Goal: Navigation & Orientation: Find specific page/section

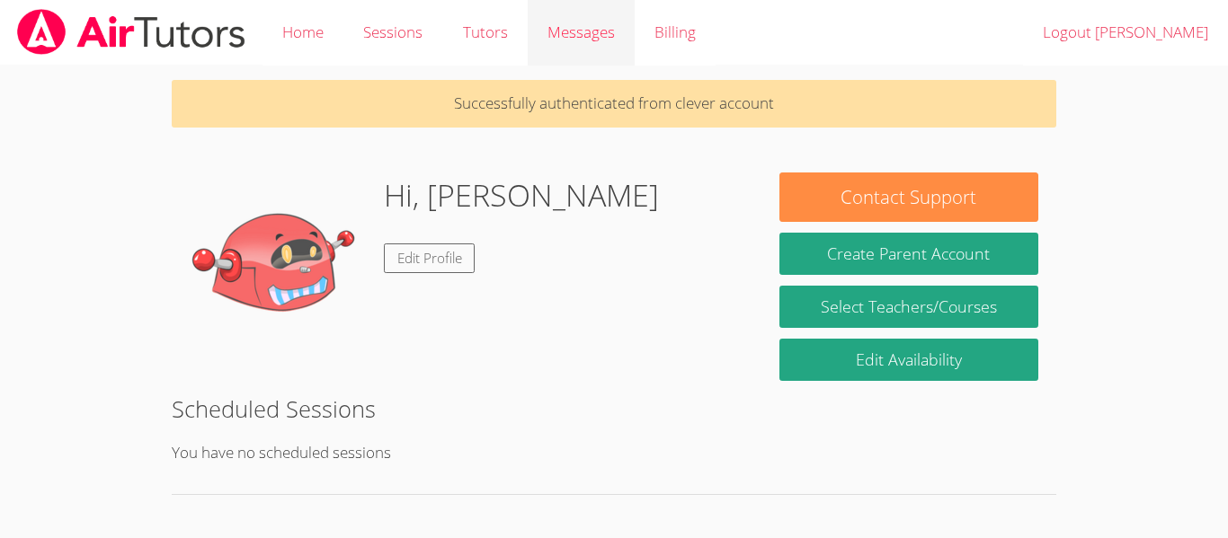
click at [555, 25] on span "Messages" at bounding box center [580, 32] width 67 height 21
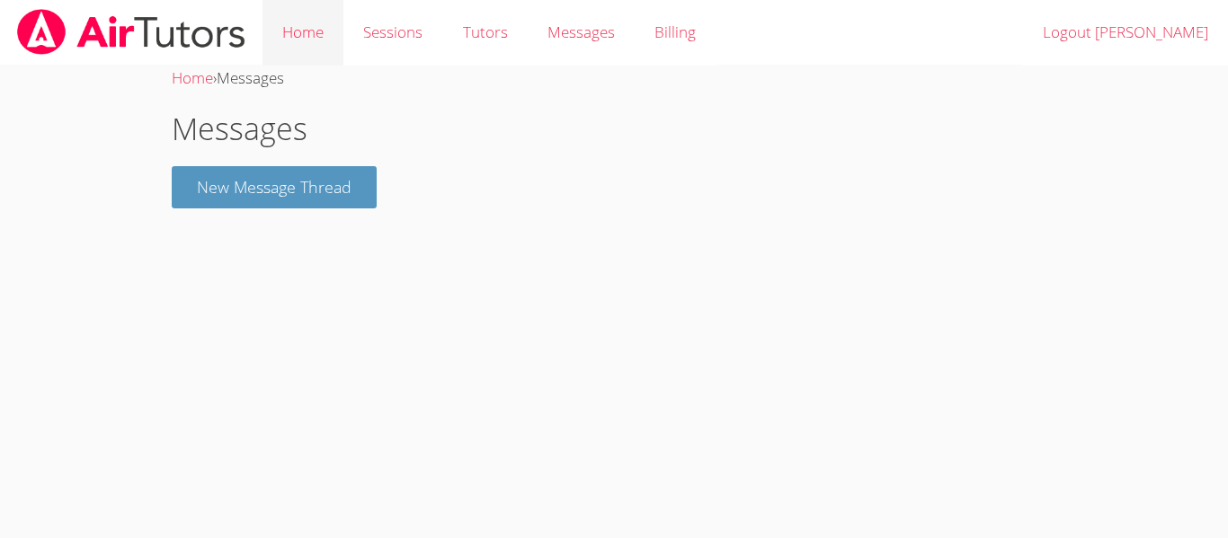
click at [284, 38] on link "Home" at bounding box center [302, 33] width 81 height 66
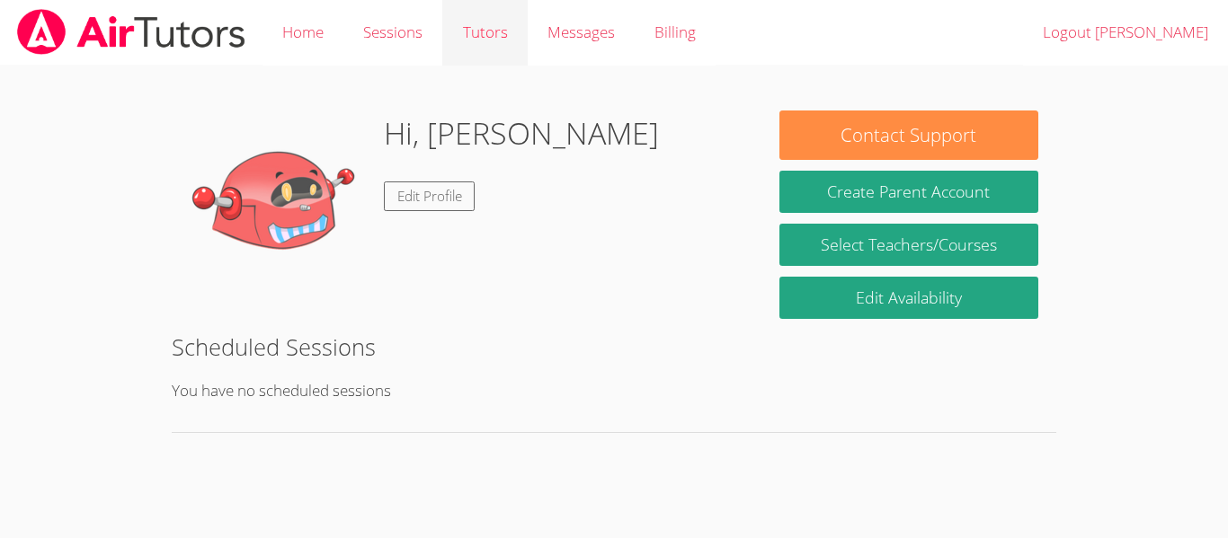
click at [481, 21] on link "Tutors" at bounding box center [484, 33] width 84 height 66
